Goal: Information Seeking & Learning: Find specific fact

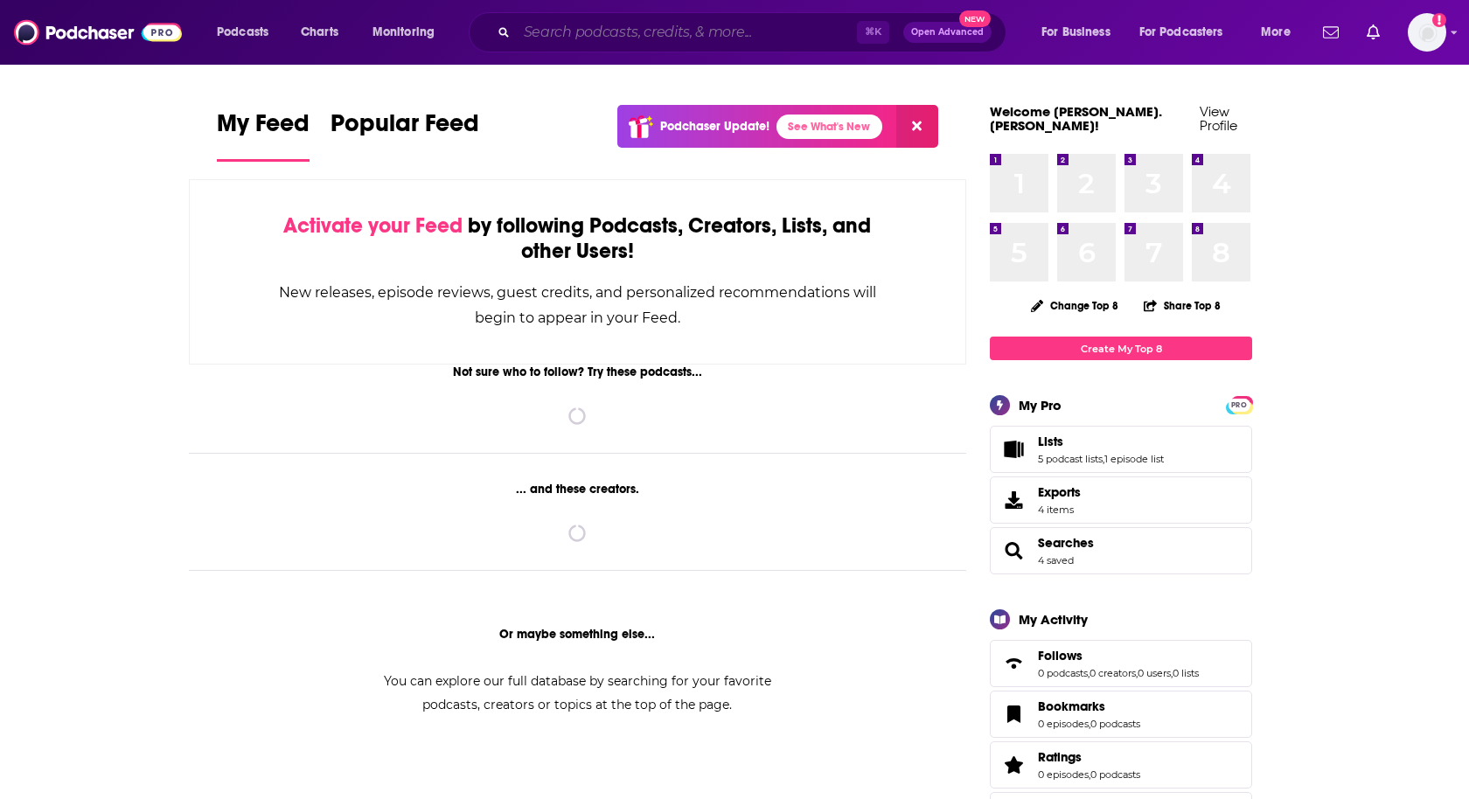
click at [547, 38] on input "Search podcasts, credits, & more..." at bounding box center [687, 32] width 340 height 28
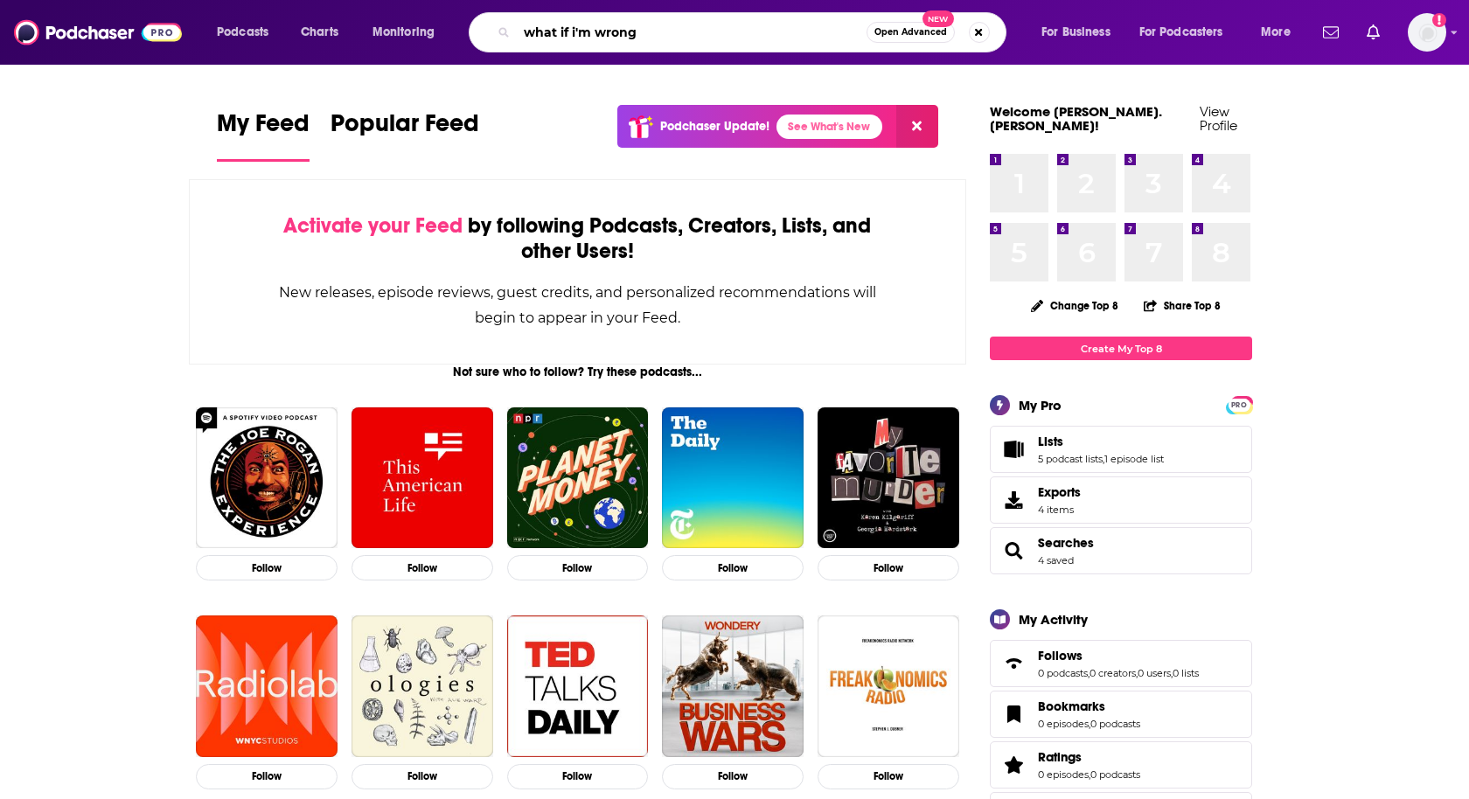
type input "what if i'm wrong"
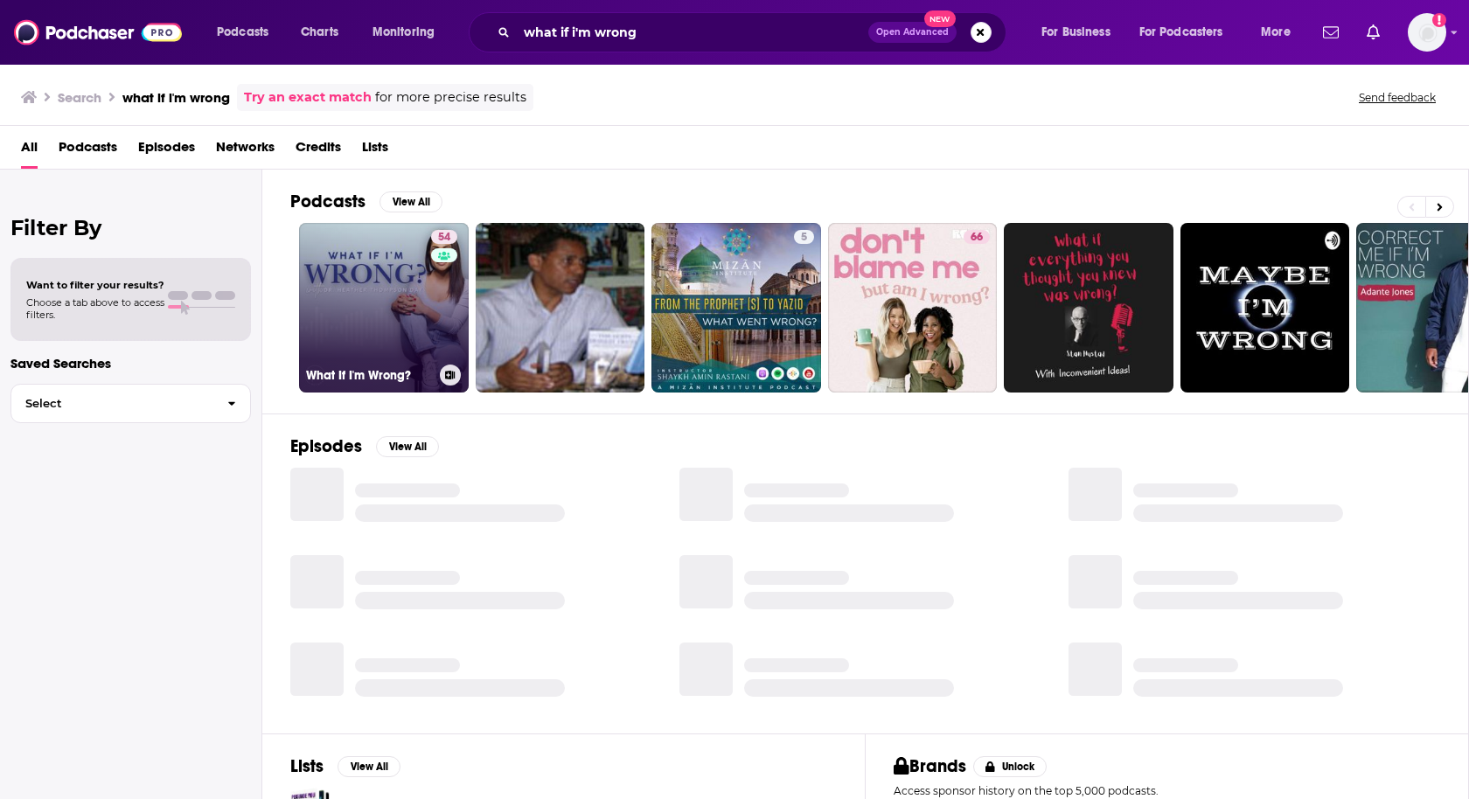
click at [322, 320] on link "54 What If I'm Wrong?" at bounding box center [384, 308] width 170 height 170
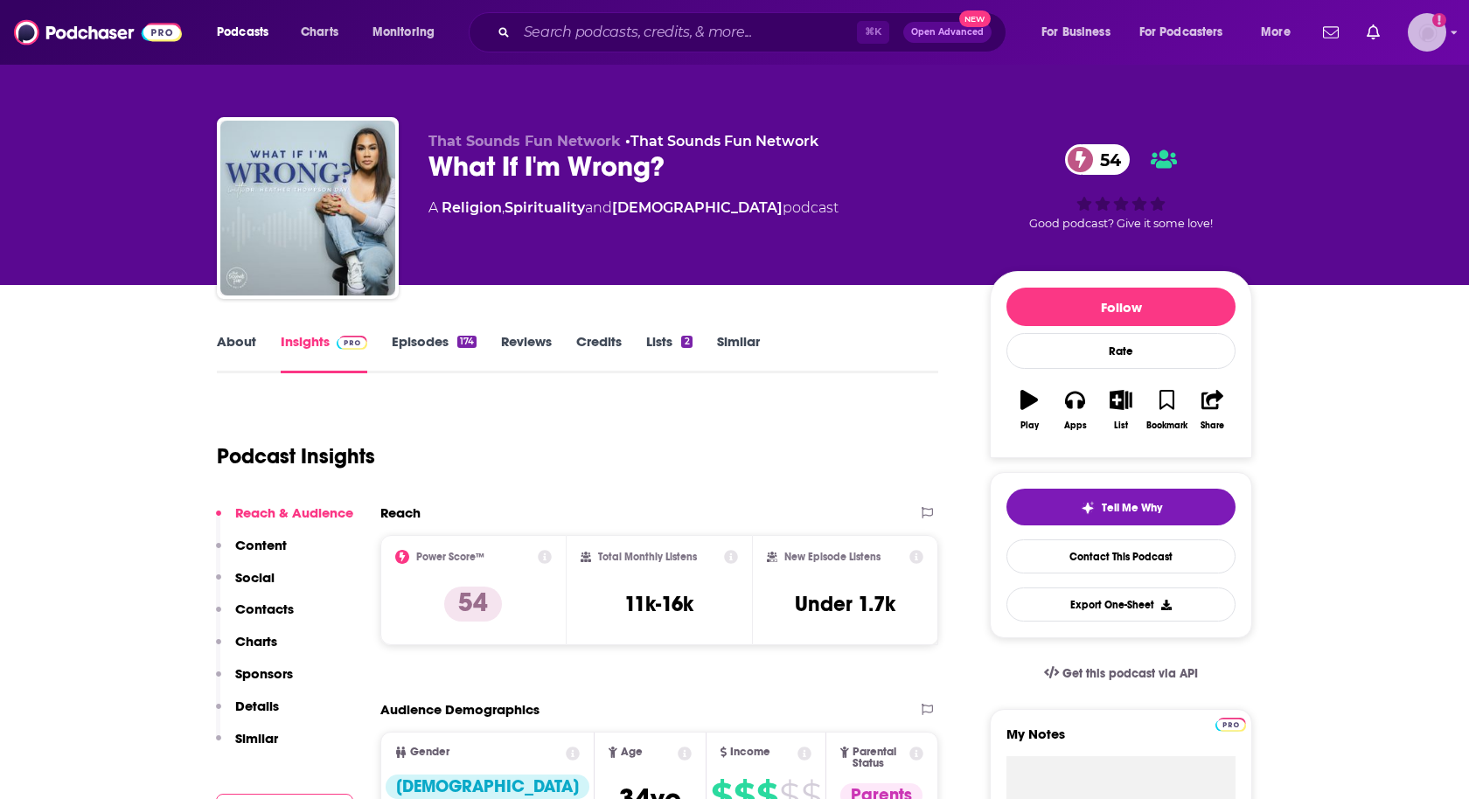
click at [1413, 27] on img "Logged in as heidi.egloff" at bounding box center [1426, 32] width 38 height 38
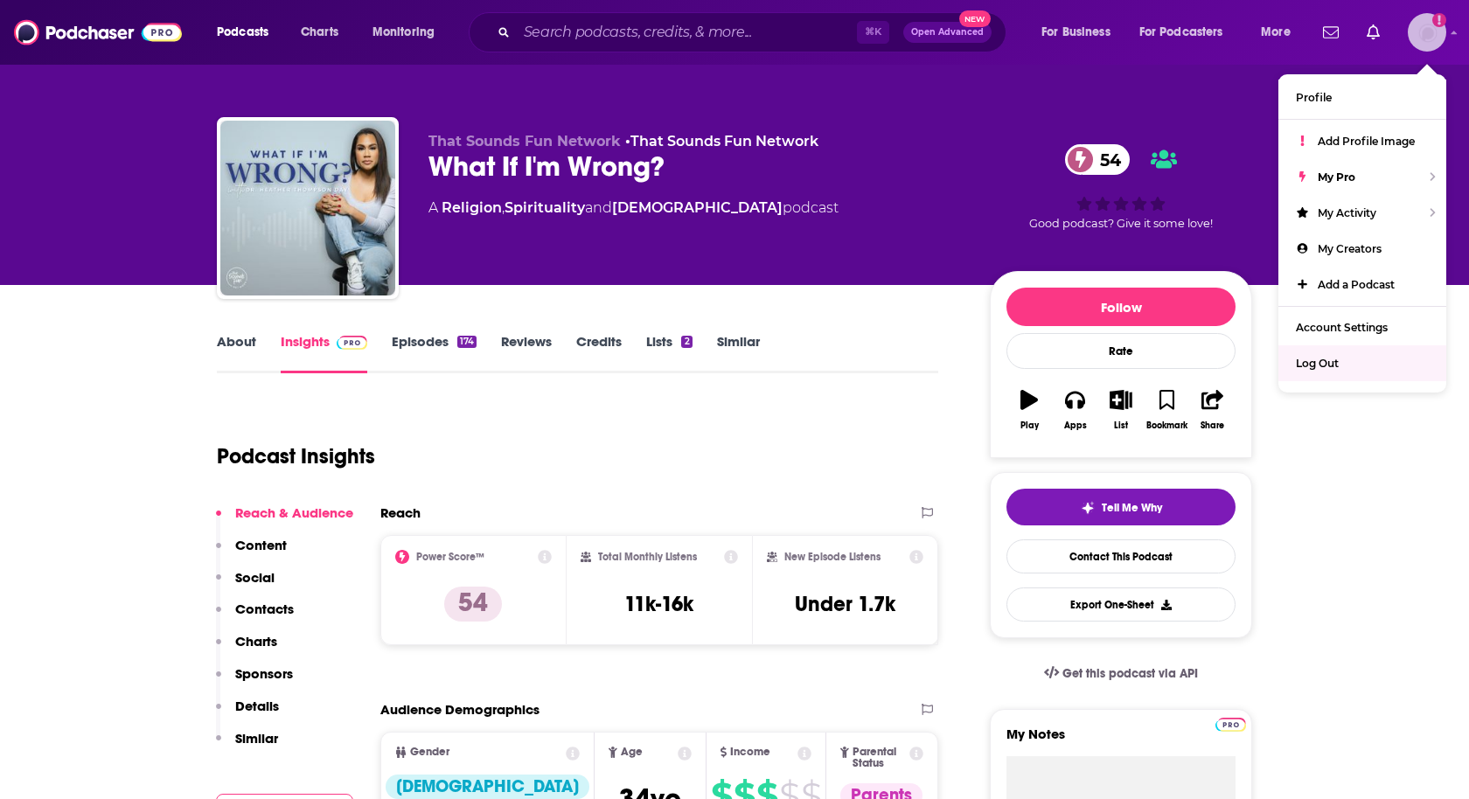
click at [1341, 359] on div "Log Out" at bounding box center [1362, 363] width 168 height 36
